Goal: Information Seeking & Learning: Find specific fact

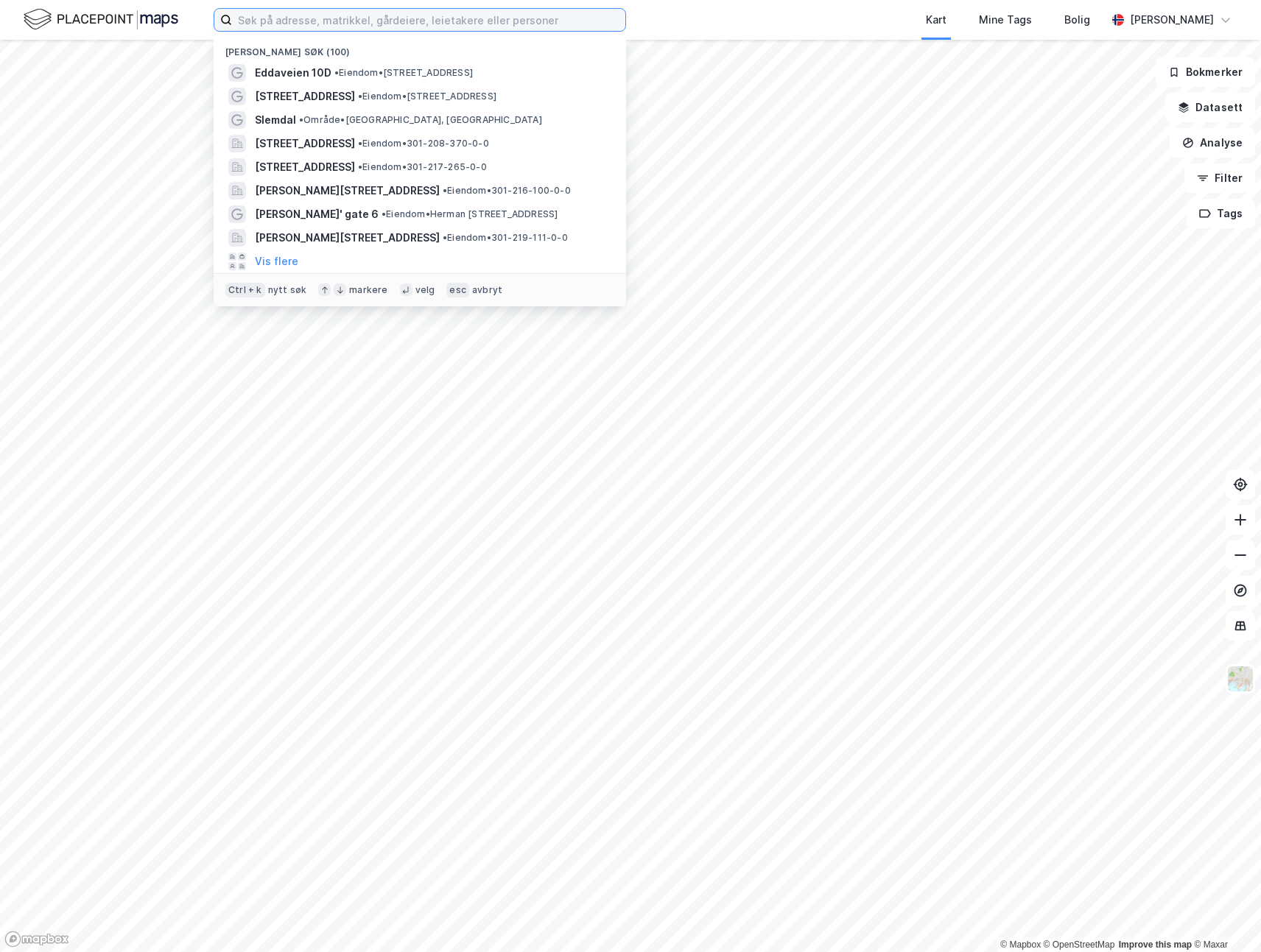
click at [268, 19] on input at bounding box center [428, 20] width 393 height 22
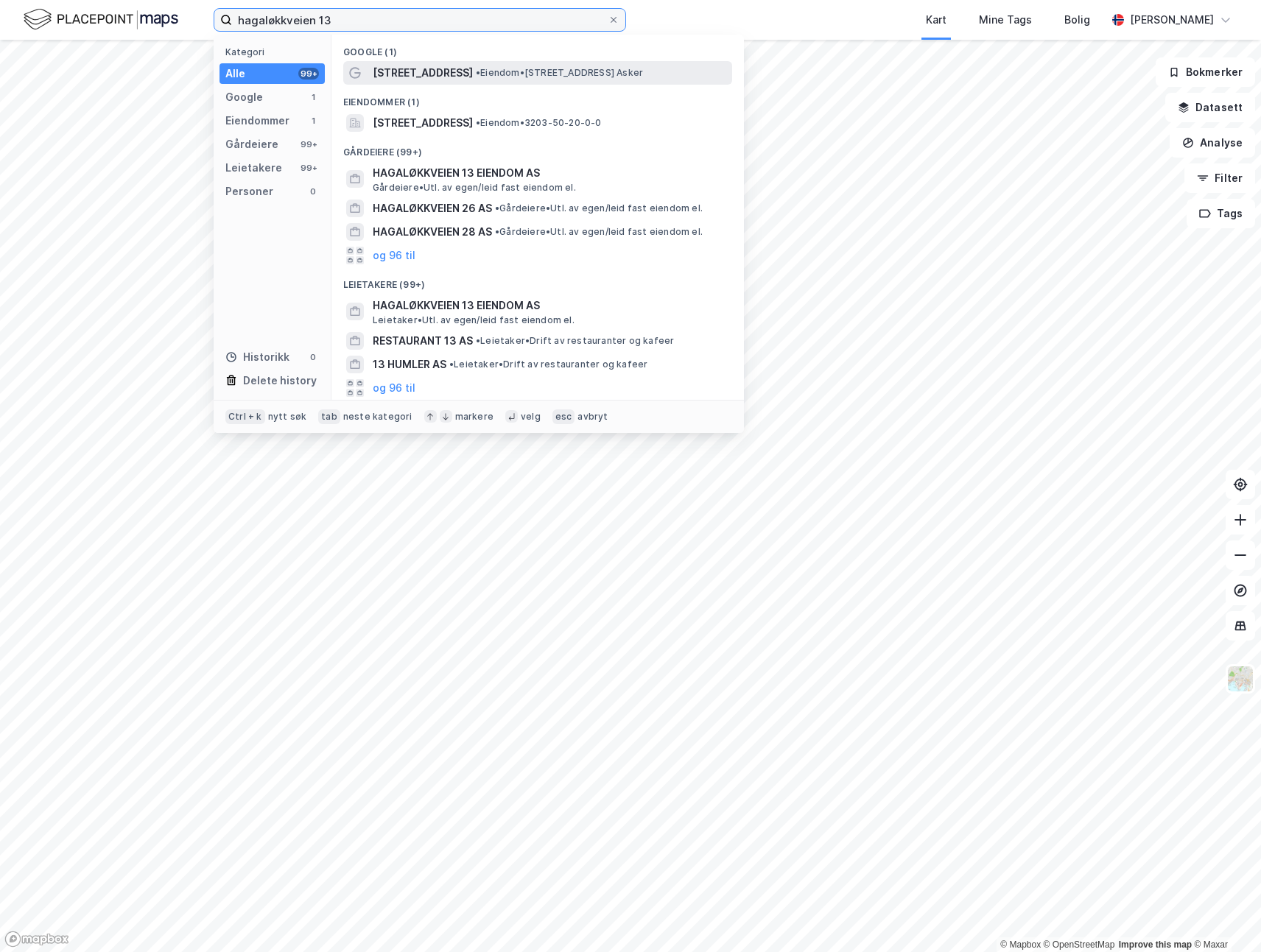
type input "hagaløkkveien 13"
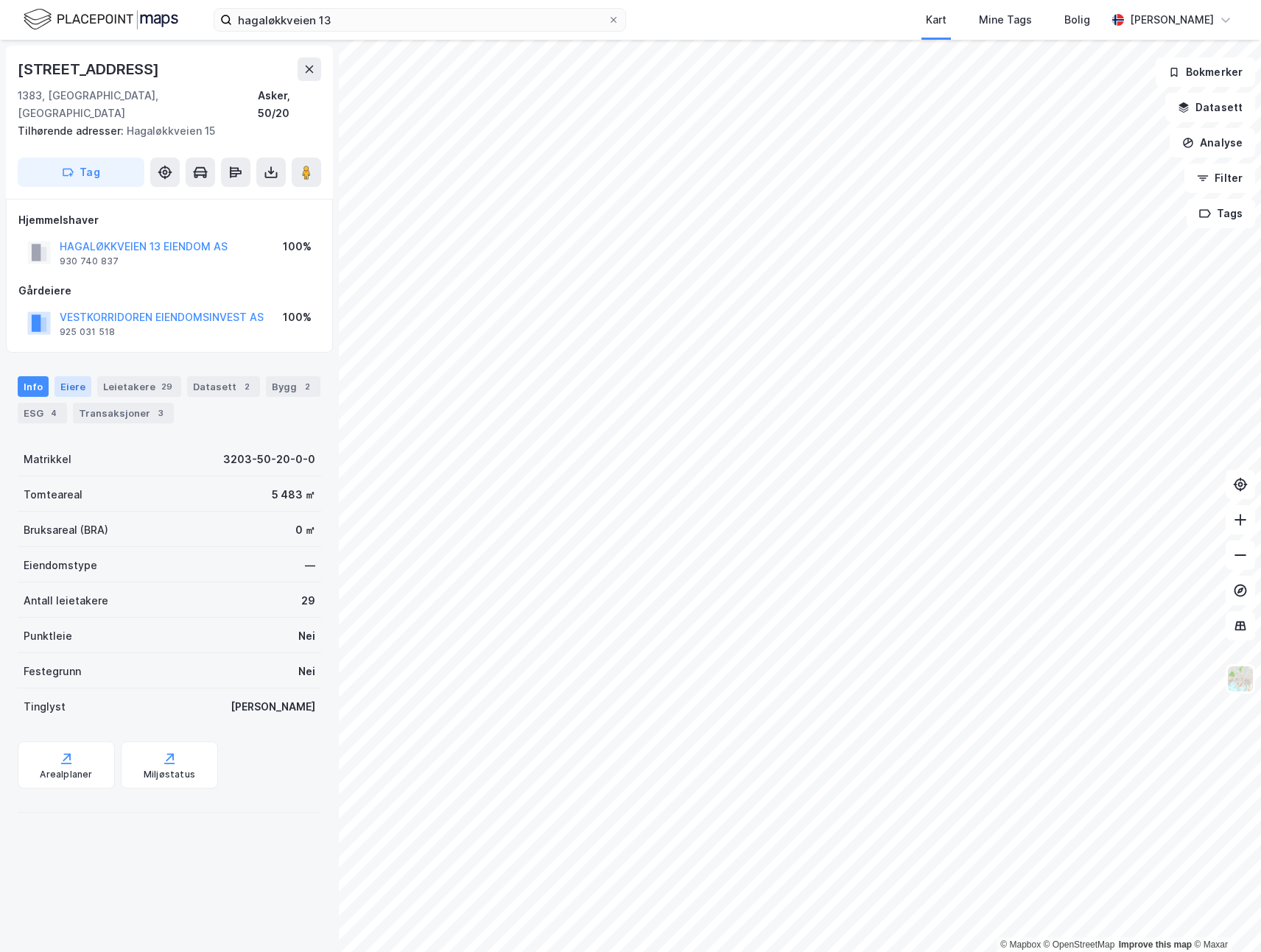
click at [76, 376] on div "Eiere" at bounding box center [73, 386] width 37 height 20
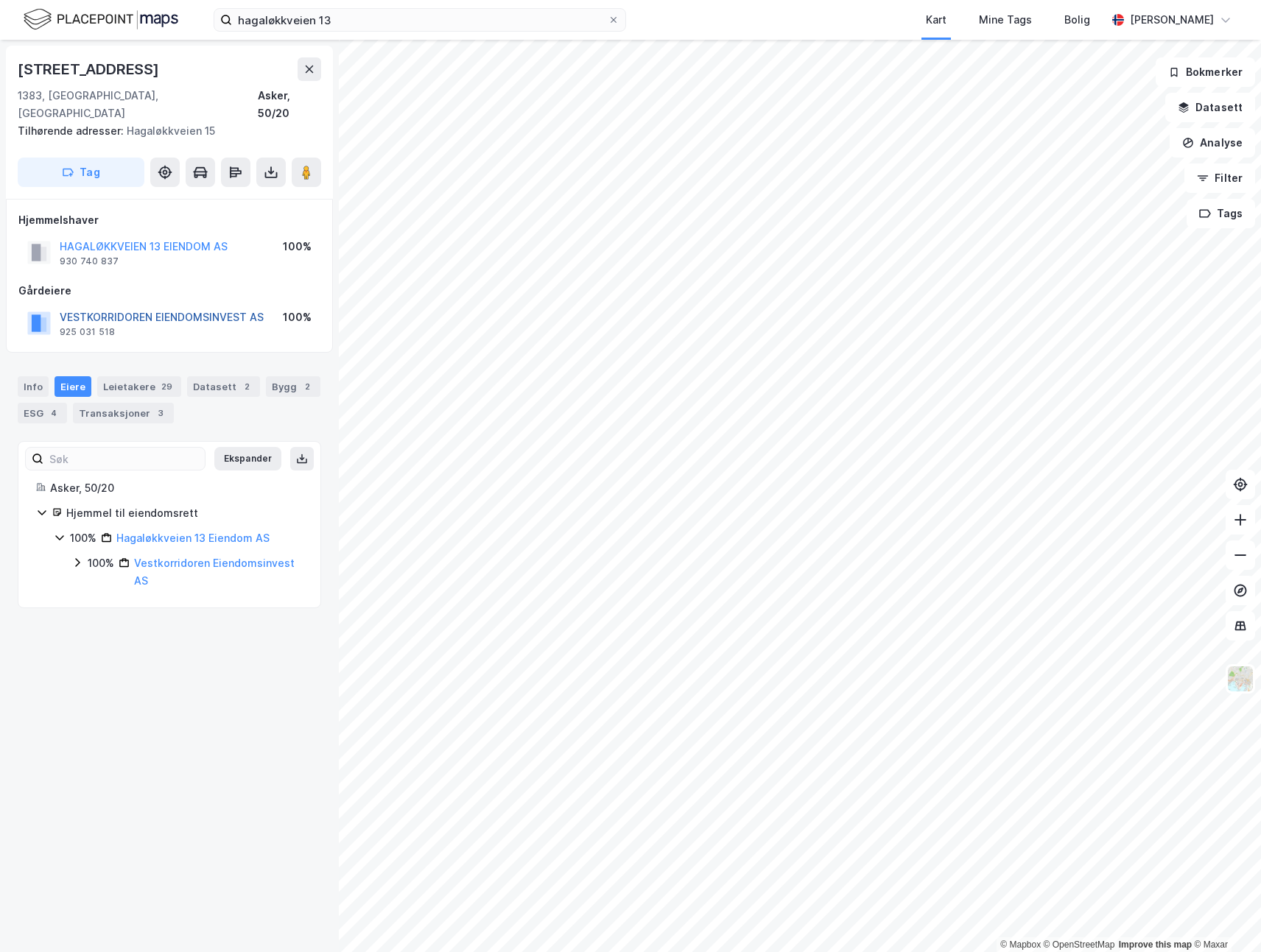
click at [0, 0] on button "VESTKORRIDOREN EIENDOMSINVEST AS" at bounding box center [0, 0] width 0 height 0
